Goal: Navigation & Orientation: Find specific page/section

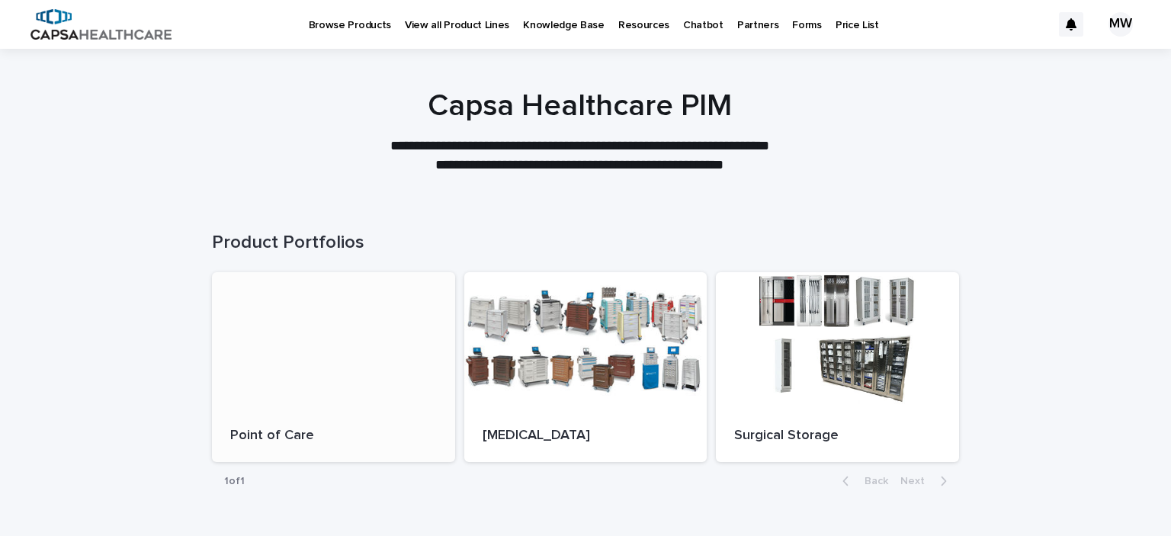
click at [299, 325] on div at bounding box center [333, 340] width 243 height 137
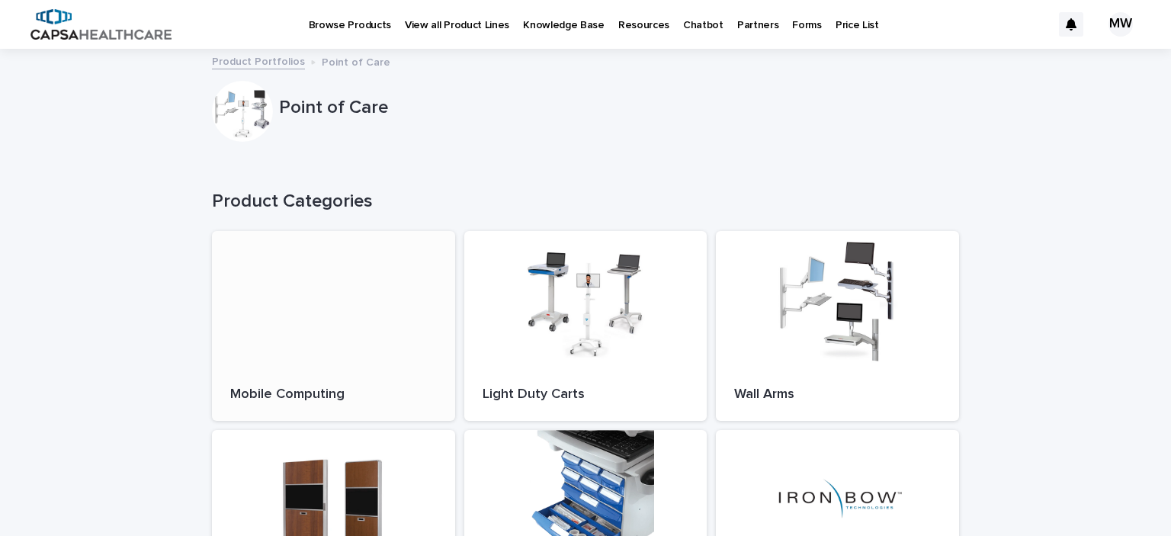
click at [310, 332] on div at bounding box center [333, 299] width 243 height 137
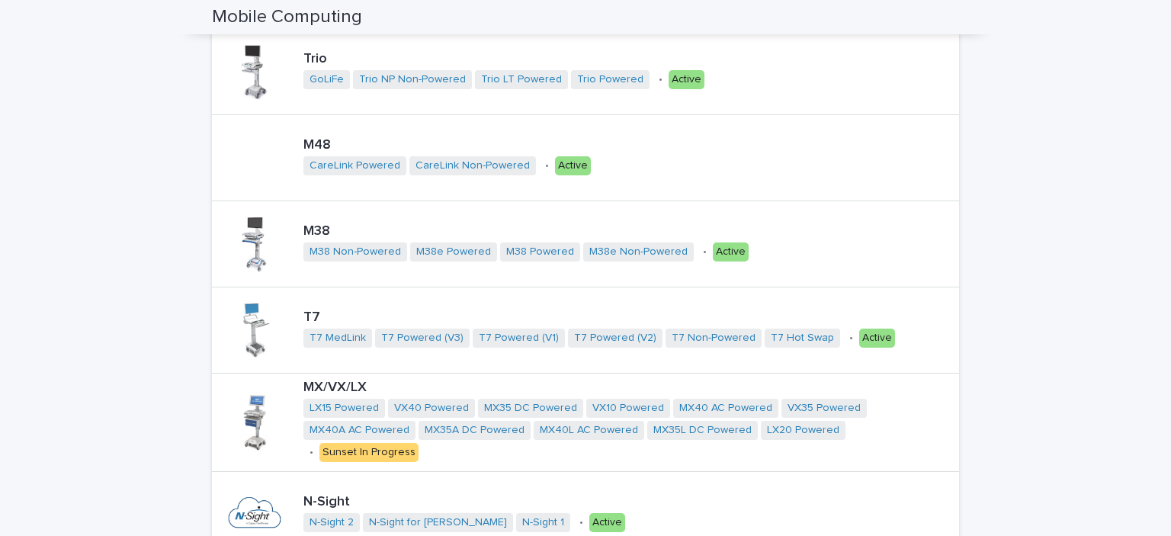
scroll to position [305, 0]
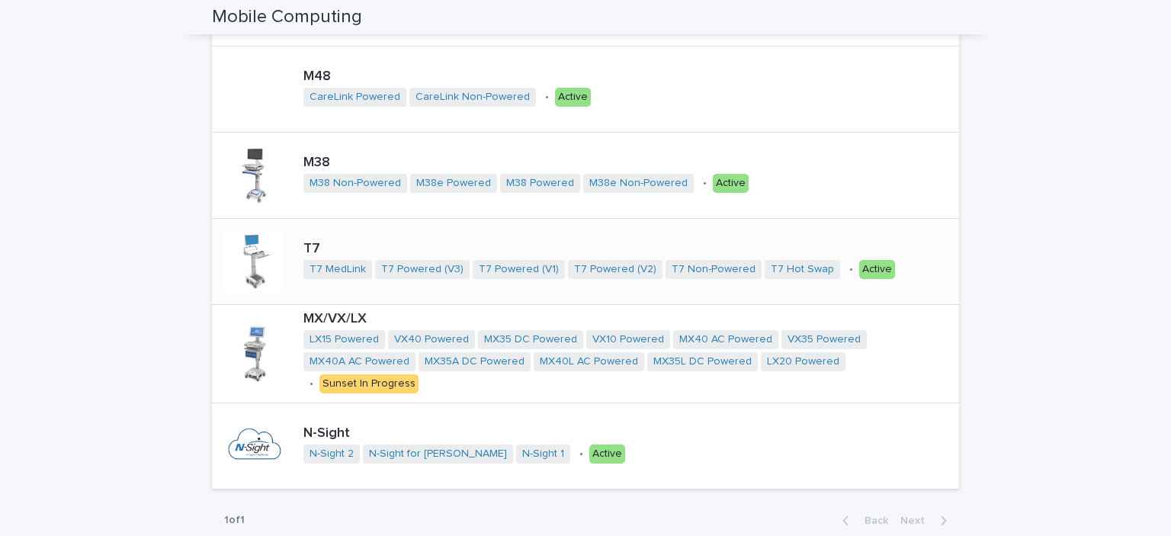
click at [262, 247] on div at bounding box center [254, 261] width 61 height 61
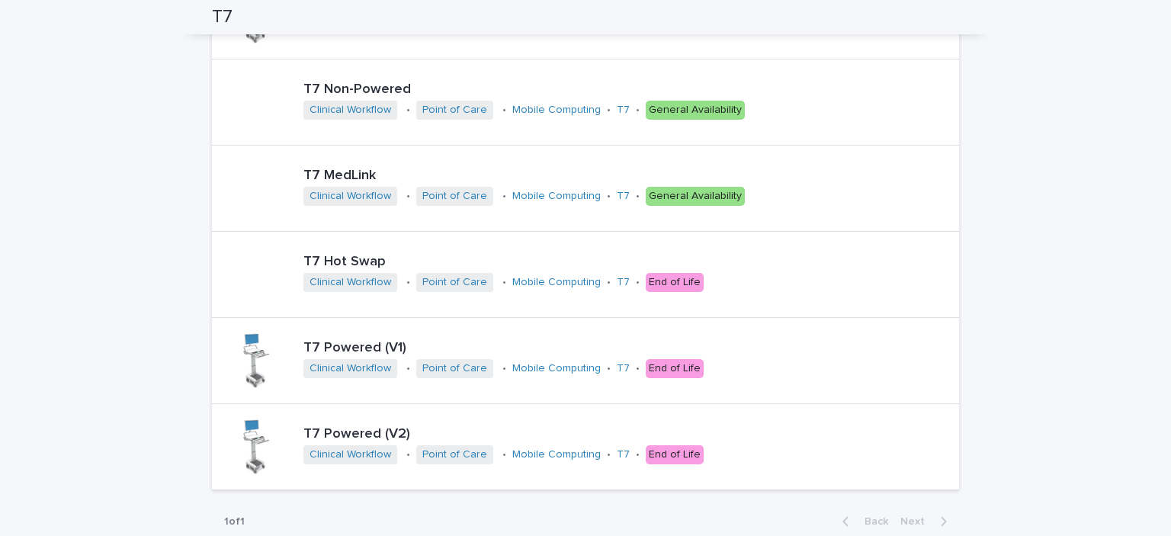
scroll to position [381, 0]
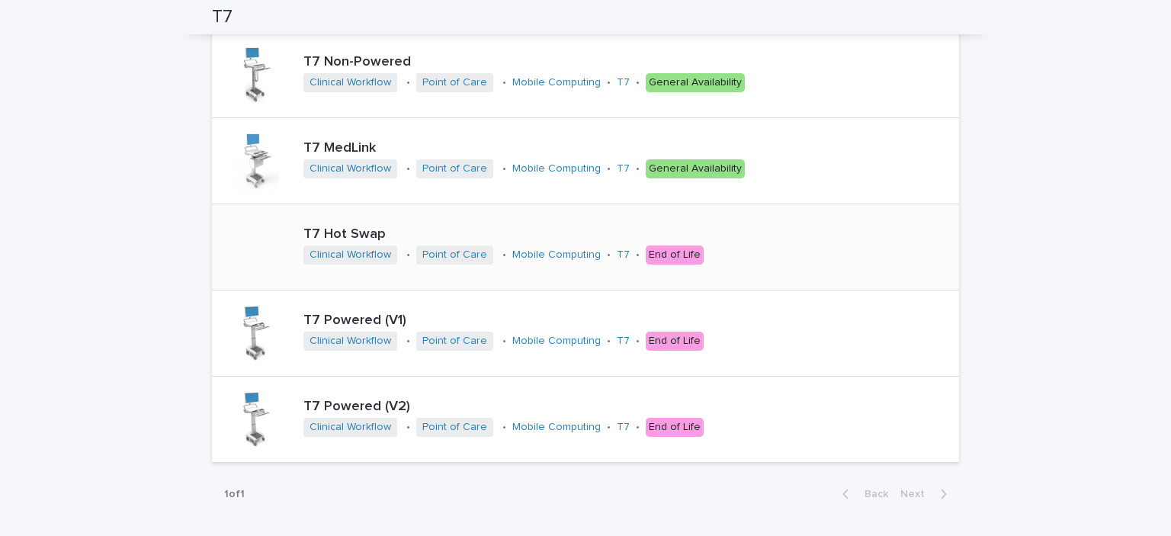
click at [655, 259] on div "End of Life" at bounding box center [675, 254] width 58 height 19
